Goal: Information Seeking & Learning: Learn about a topic

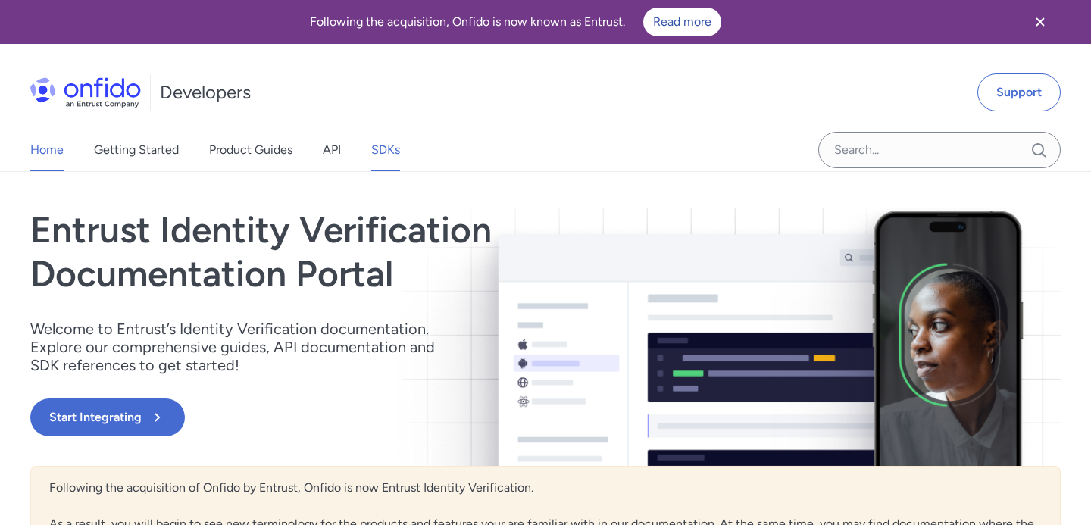
click at [390, 143] on link "SDKs" at bounding box center [385, 150] width 29 height 42
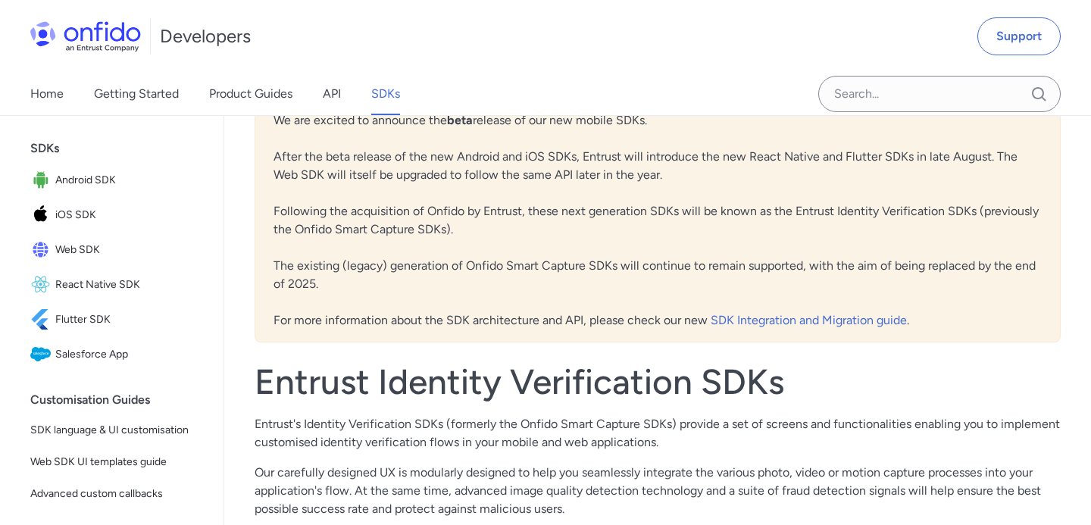
scroll to position [63, 0]
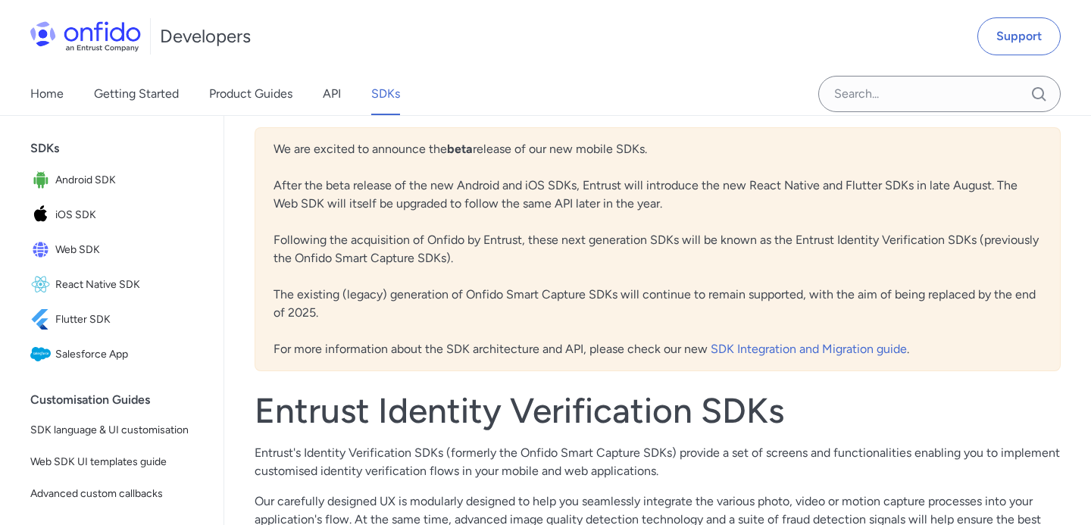
click at [468, 2] on div "Developers Support" at bounding box center [545, 36] width 1091 height 73
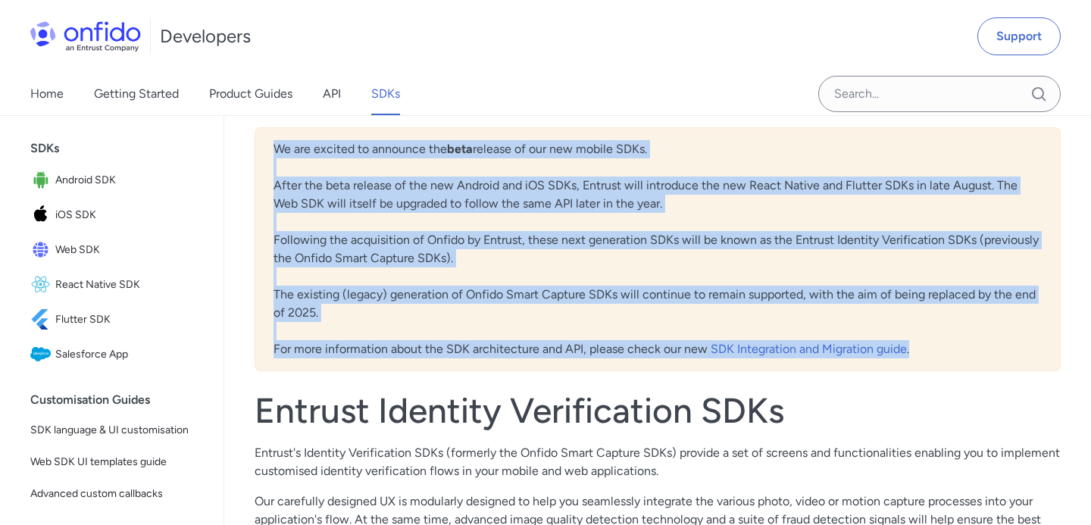
drag, startPoint x: 272, startPoint y: 145, endPoint x: 669, endPoint y: 367, distance: 455.0
click at [669, 367] on div "We are excited to announce the beta release of our new mobile SDKs. After the b…" at bounding box center [658, 249] width 806 height 244
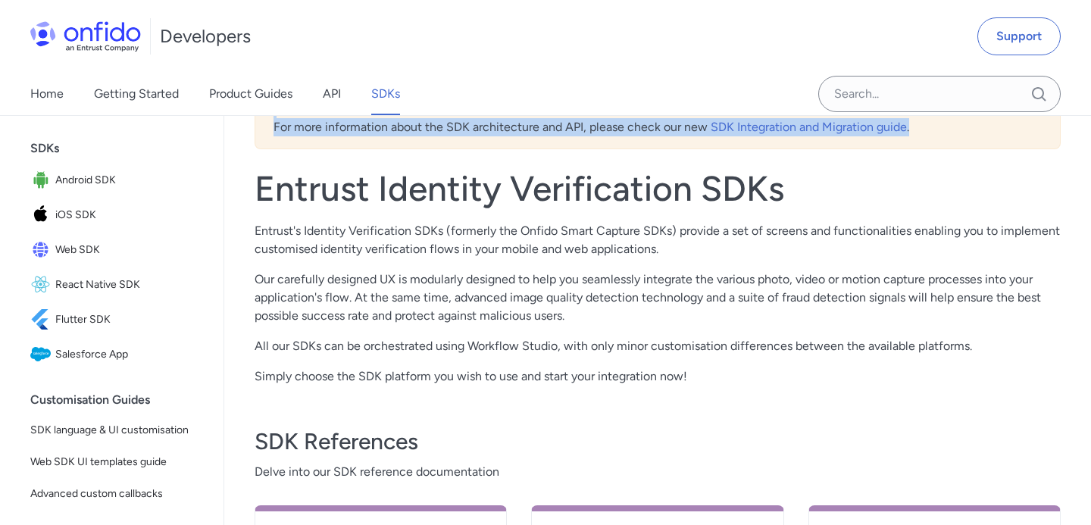
scroll to position [277, 0]
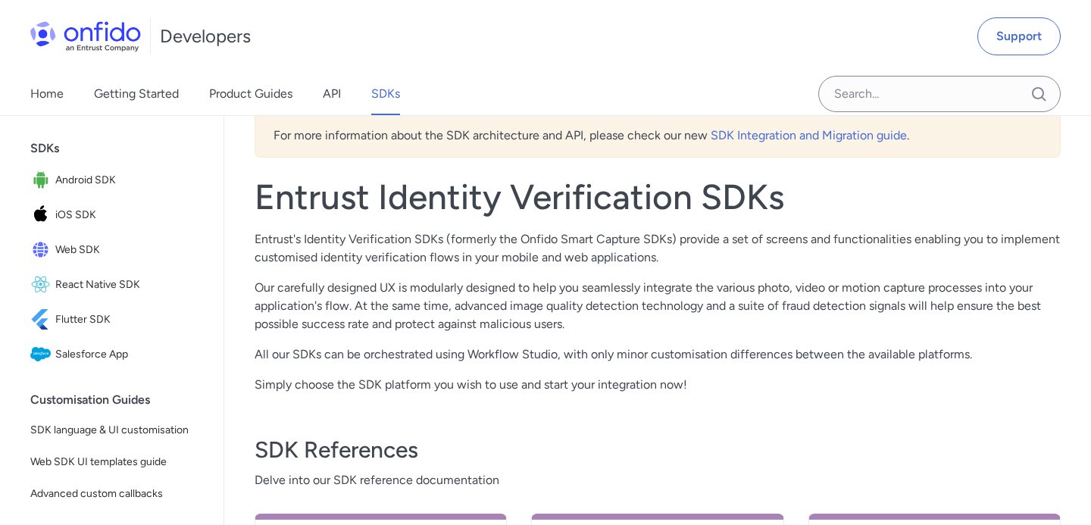
click at [250, 238] on div "We are excited to announce the beta release of our new mobile SDKs. After the b…" at bounding box center [657, 295] width 867 height 801
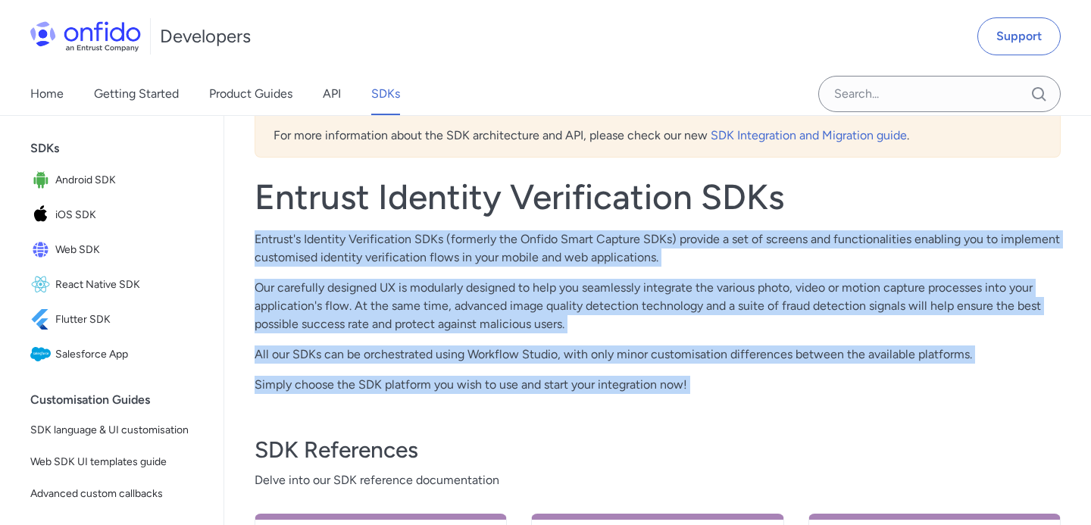
drag, startPoint x: 255, startPoint y: 236, endPoint x: 733, endPoint y: 406, distance: 506.7
click at [733, 406] on div "We are excited to announce the beta release of our new mobile SDKs. After the b…" at bounding box center [658, 296] width 806 height 765
click at [752, 396] on div "We are excited to announce the beta release of our new mobile SDKs. After the b…" at bounding box center [658, 296] width 806 height 765
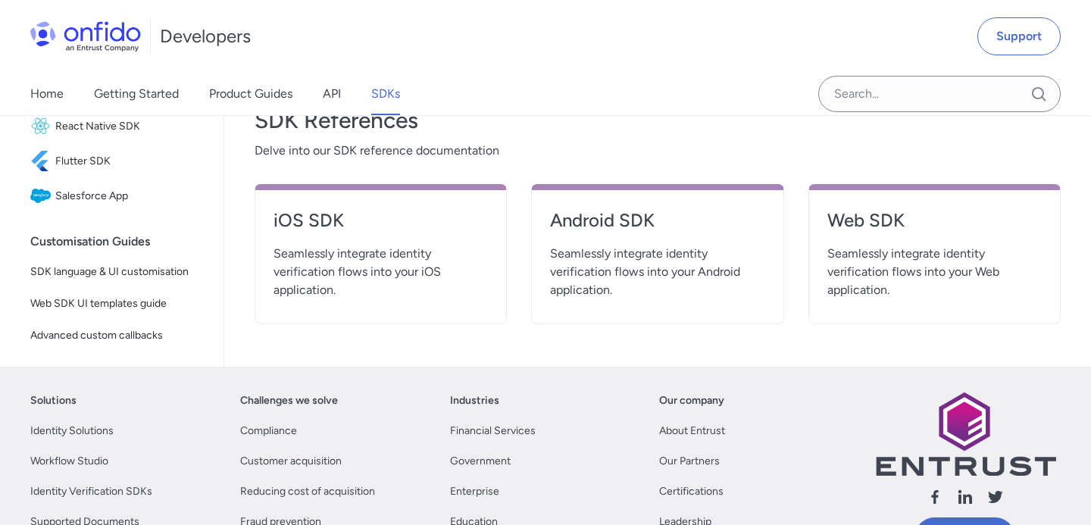
scroll to position [618, 0]
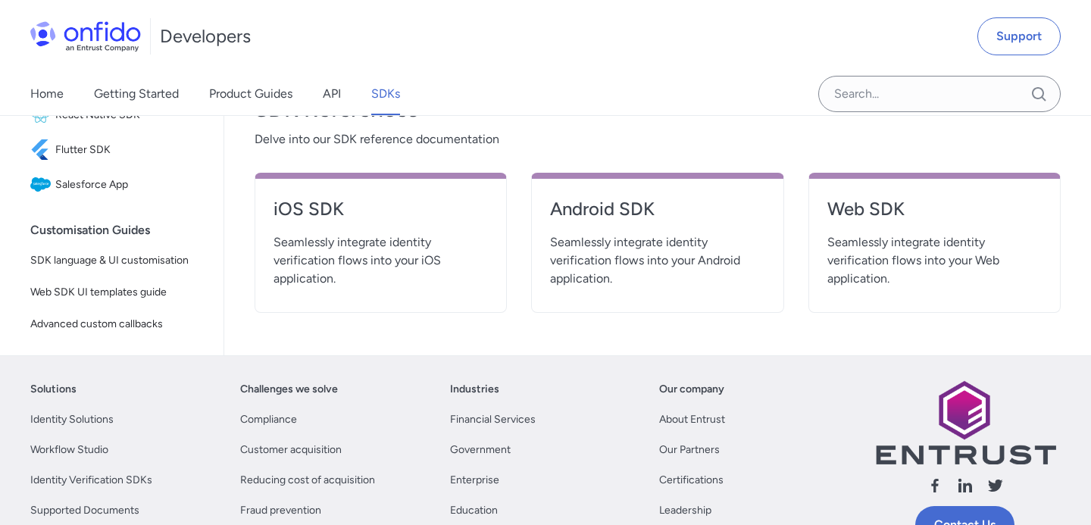
click at [926, 260] on span "Seamlessly integrate identity verification flows into your Web application." at bounding box center [935, 260] width 214 height 55
click at [863, 201] on h4 "Web SDK" at bounding box center [935, 209] width 214 height 24
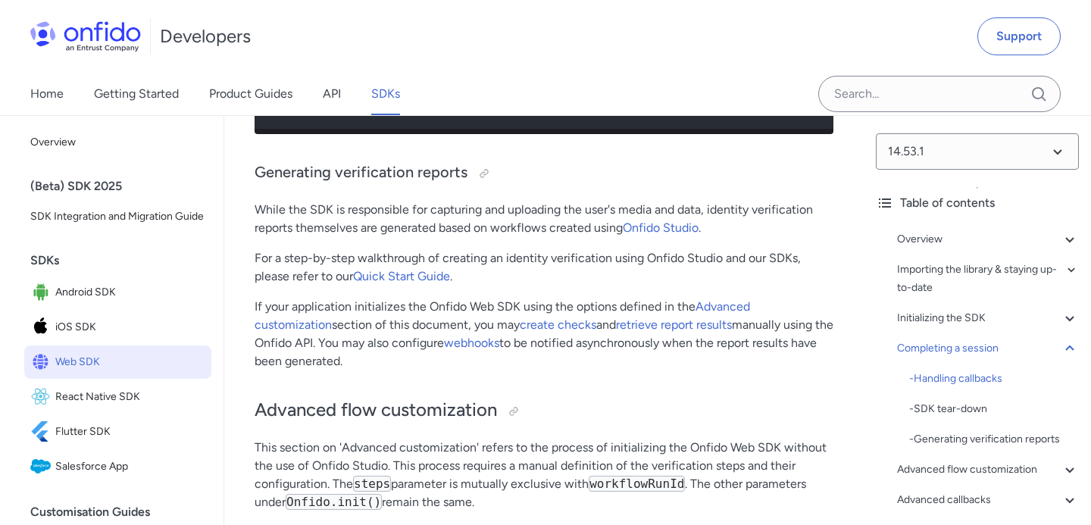
scroll to position [19956, 0]
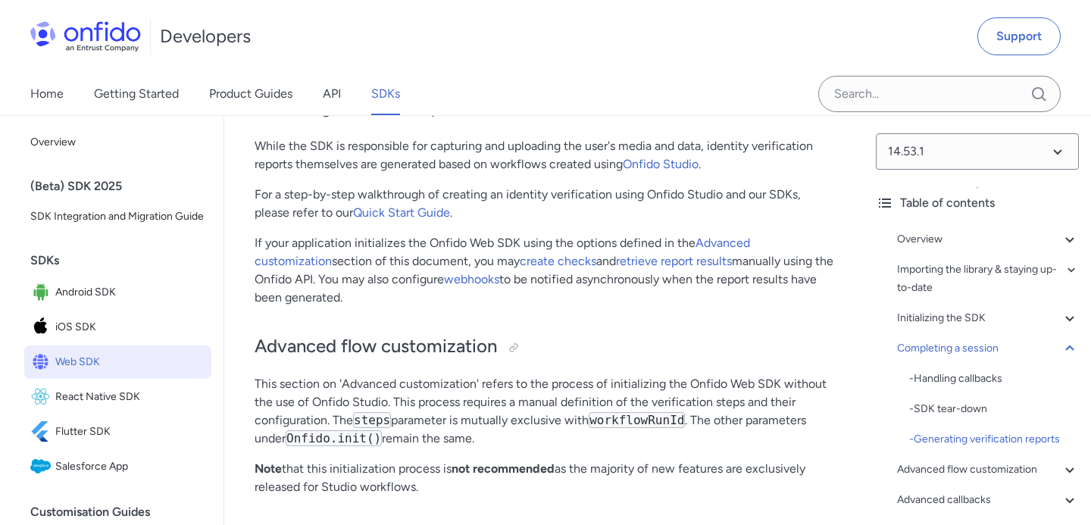
click at [803, 40] on div "Developers Support" at bounding box center [545, 36] width 1091 height 73
